Goal: Find specific page/section: Find specific page/section

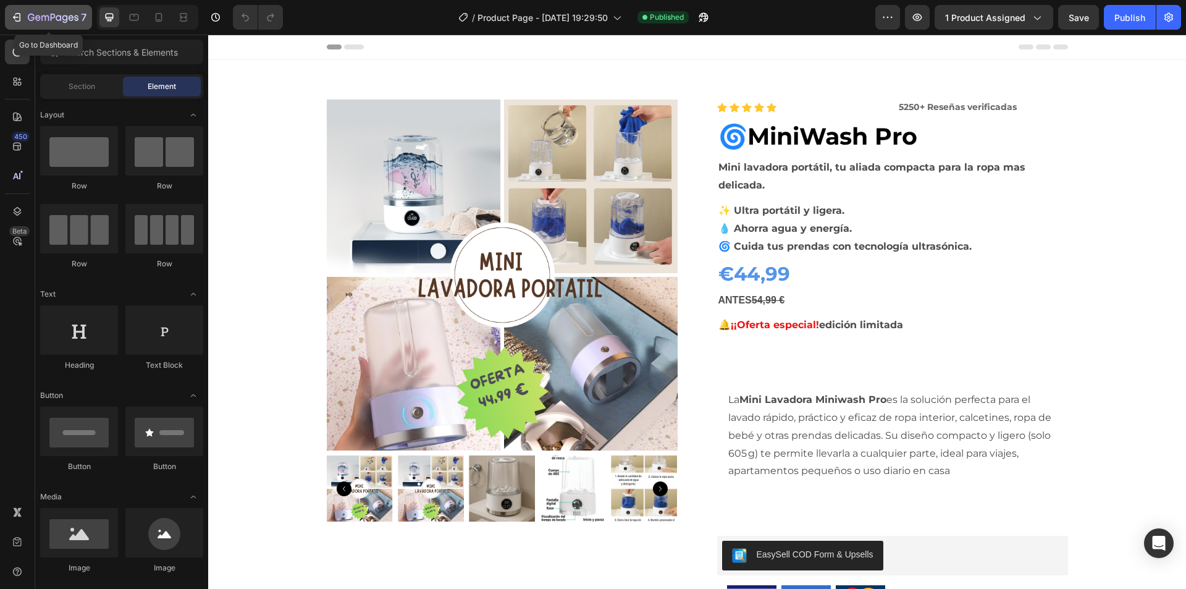
click at [9, 17] on button "7" at bounding box center [48, 17] width 87 height 25
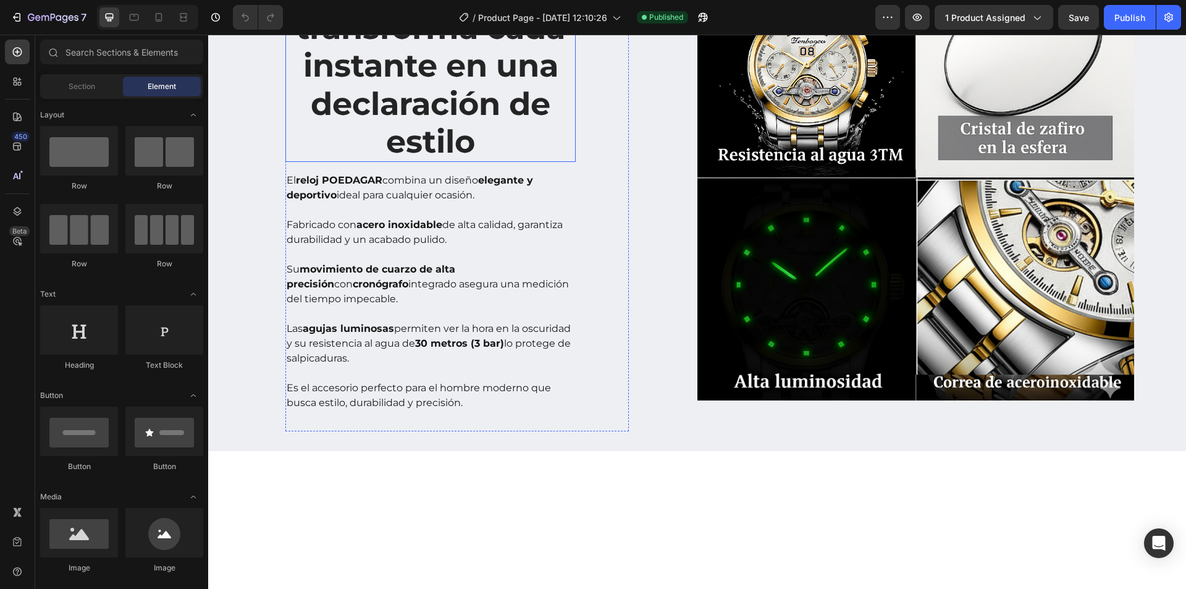
scroll to position [1050, 0]
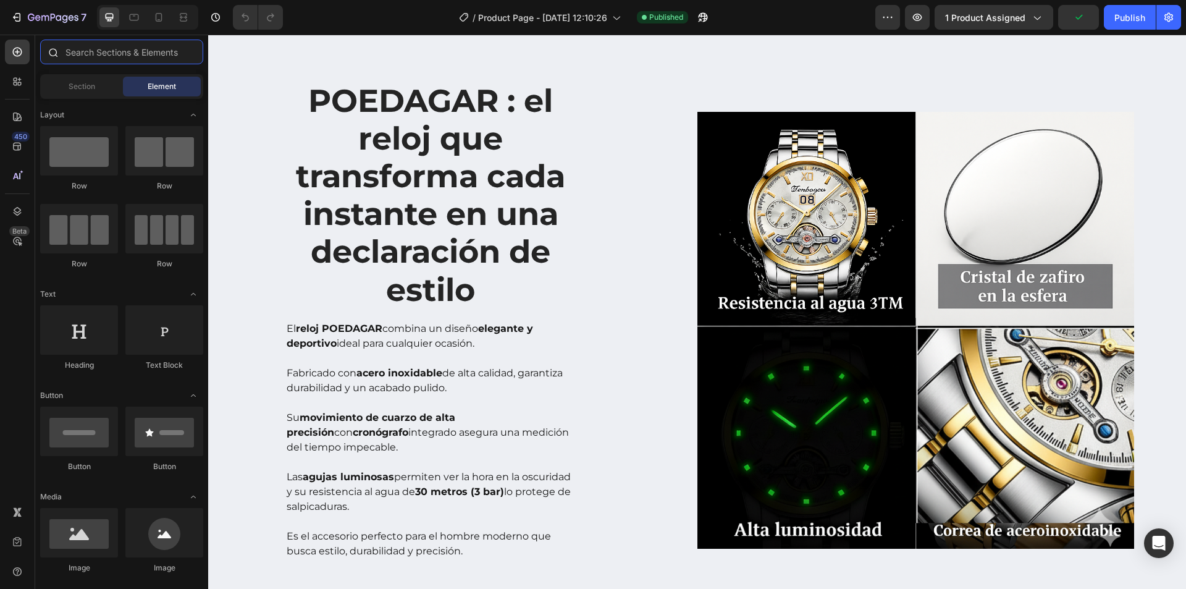
click at [108, 53] on input "text" at bounding box center [121, 52] width 163 height 25
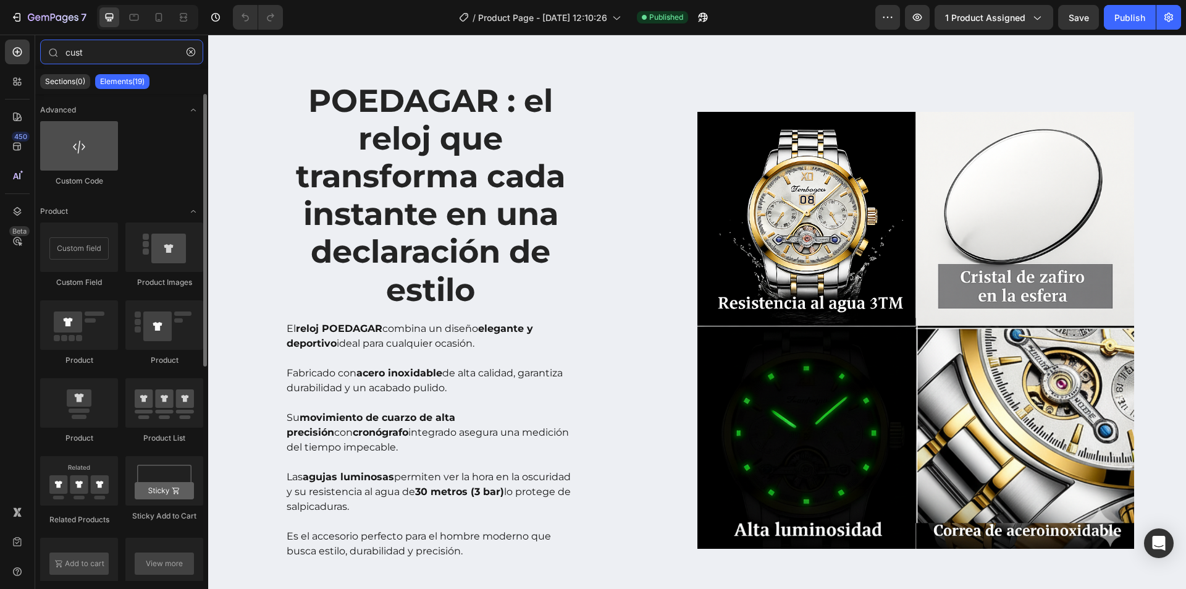
type input "cust"
click at [84, 142] on div at bounding box center [79, 145] width 78 height 49
drag, startPoint x: 84, startPoint y: 142, endPoint x: 29, endPoint y: 130, distance: 56.2
click at [29, 130] on div "450 Beta cust Sections(0) Elements(19) We couldn’t find any matches for “cust” …" at bounding box center [104, 312] width 208 height 554
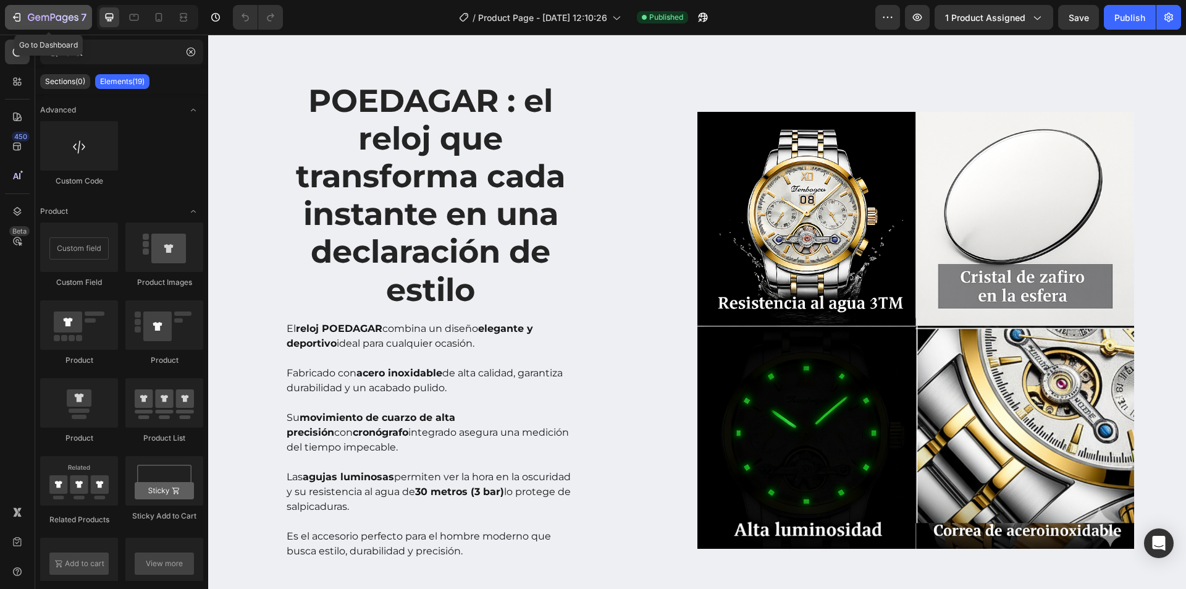
click at [16, 17] on icon "button" at bounding box center [17, 17] width 12 height 12
